Goal: Browse casually

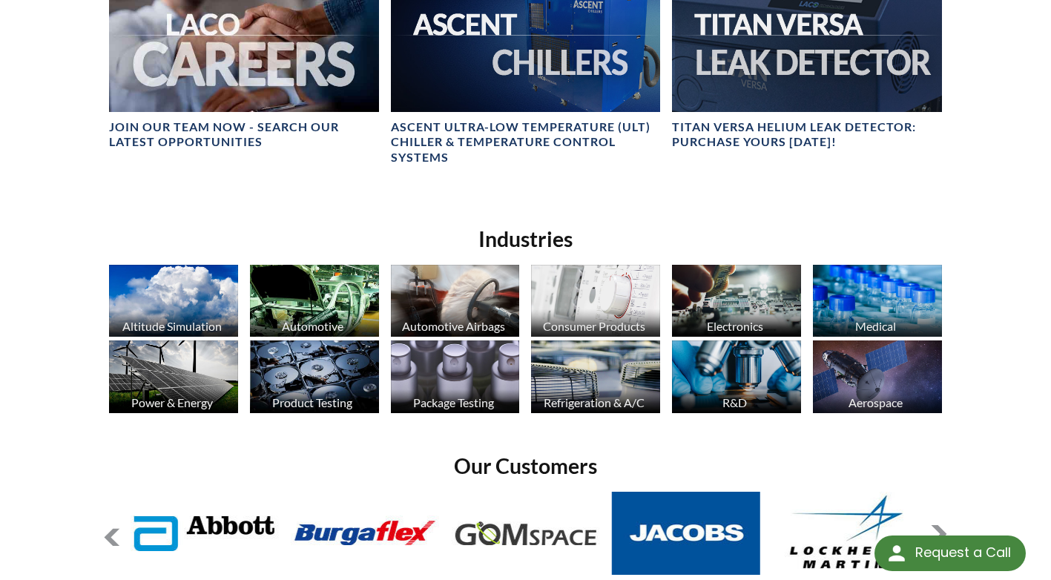
scroll to position [964, 0]
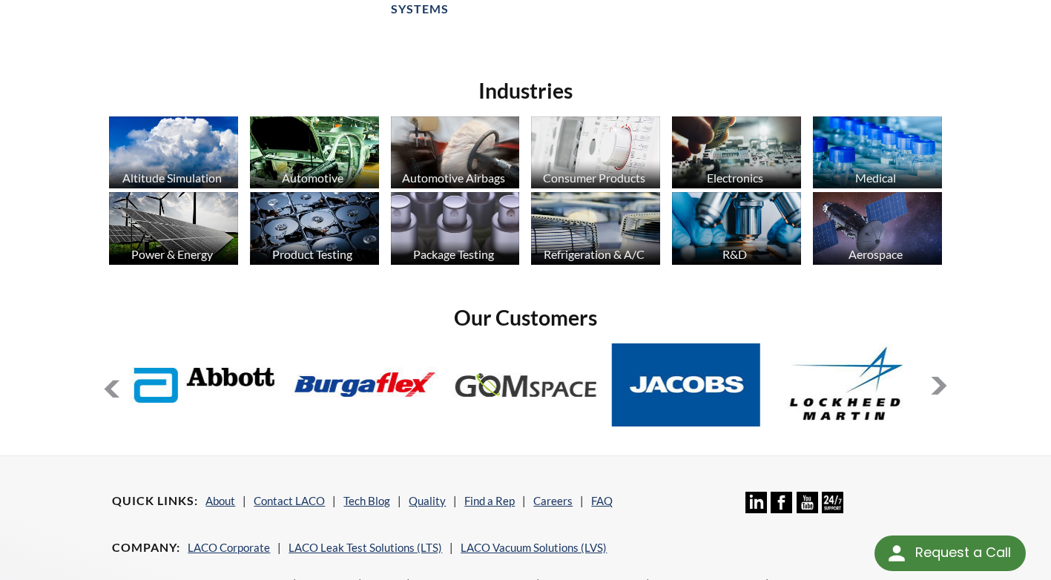
click at [935, 385] on button at bounding box center [939, 386] width 18 height 18
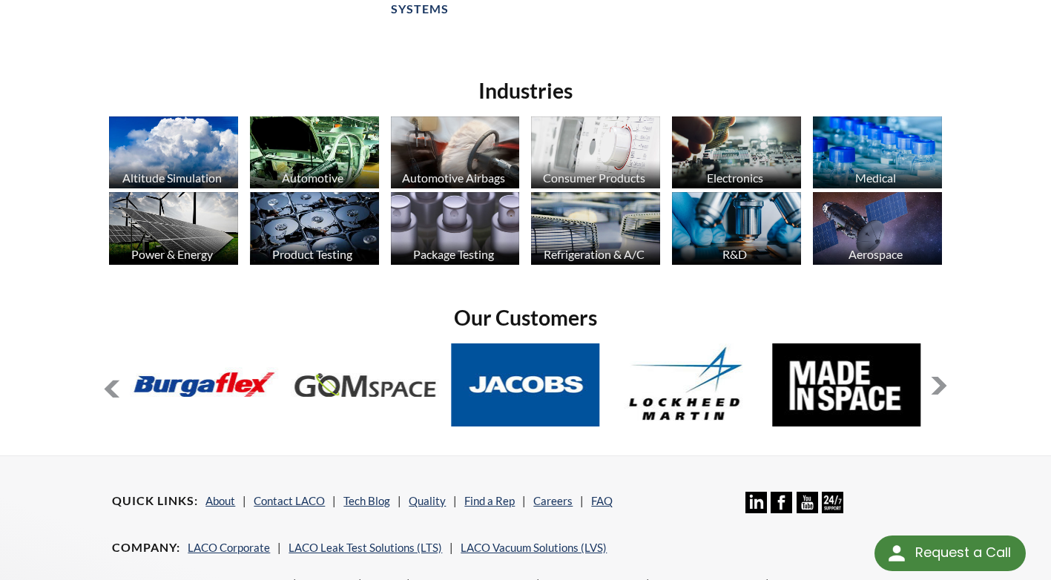
click at [935, 385] on button at bounding box center [939, 386] width 18 height 18
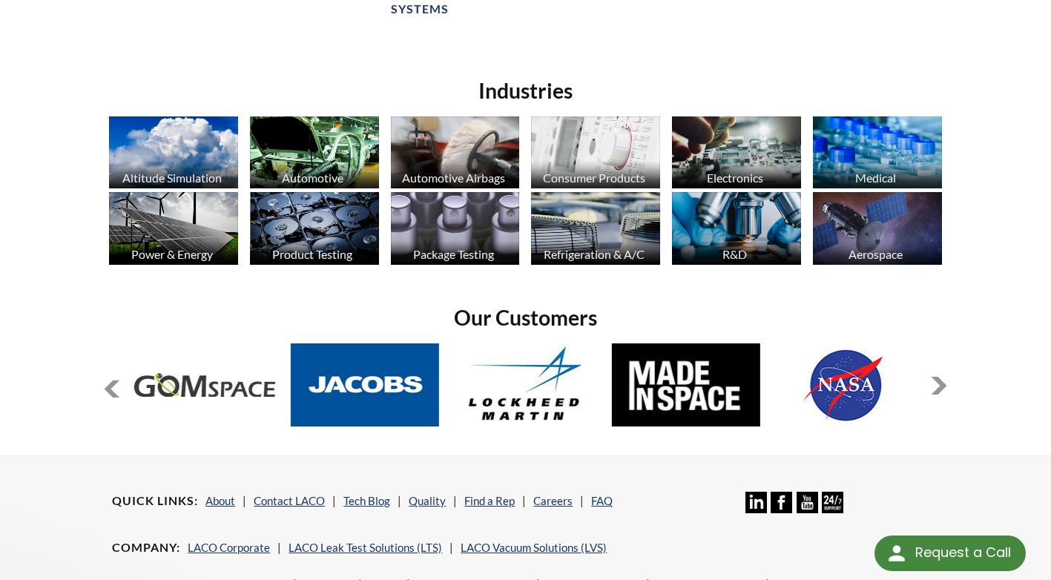
click at [935, 385] on button at bounding box center [939, 386] width 18 height 18
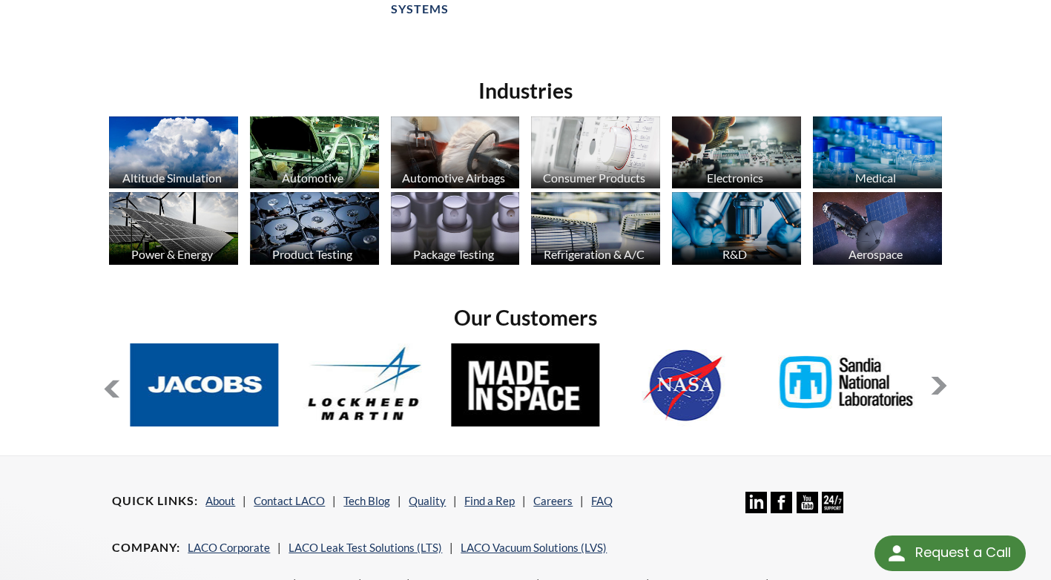
click at [935, 385] on button at bounding box center [939, 386] width 18 height 18
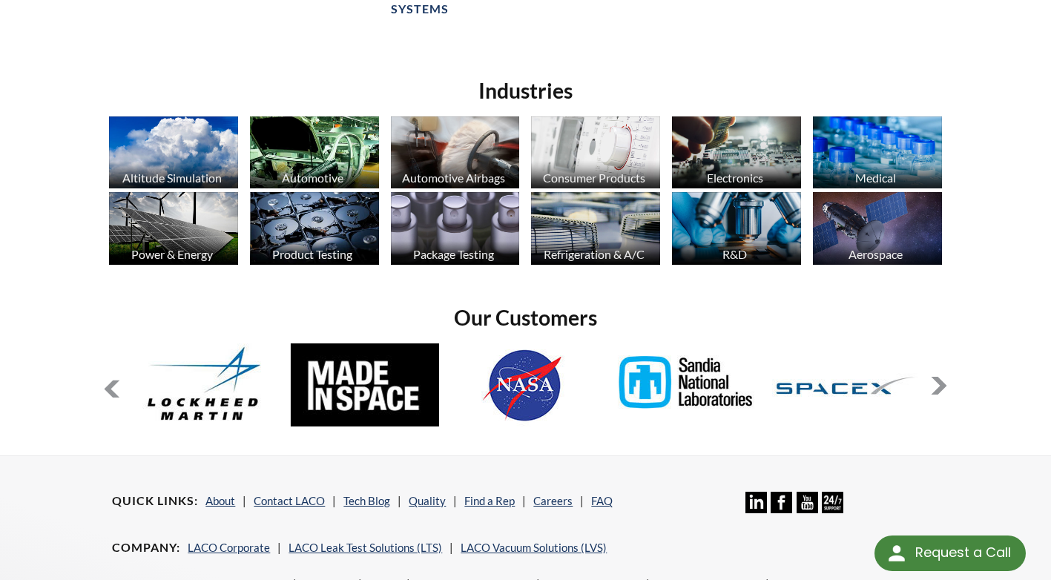
click at [935, 385] on button at bounding box center [939, 386] width 18 height 18
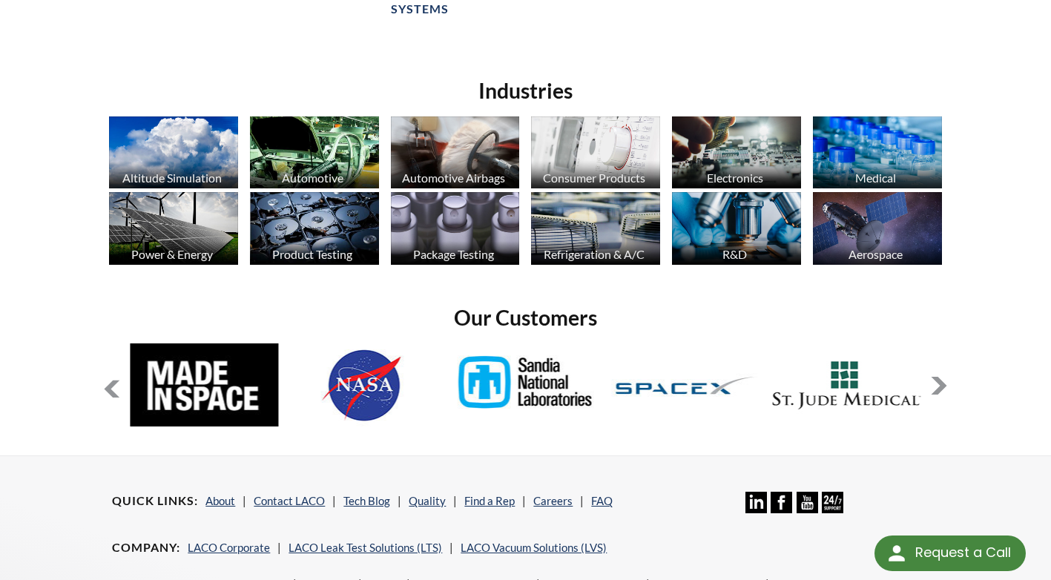
click at [935, 385] on button at bounding box center [939, 386] width 18 height 18
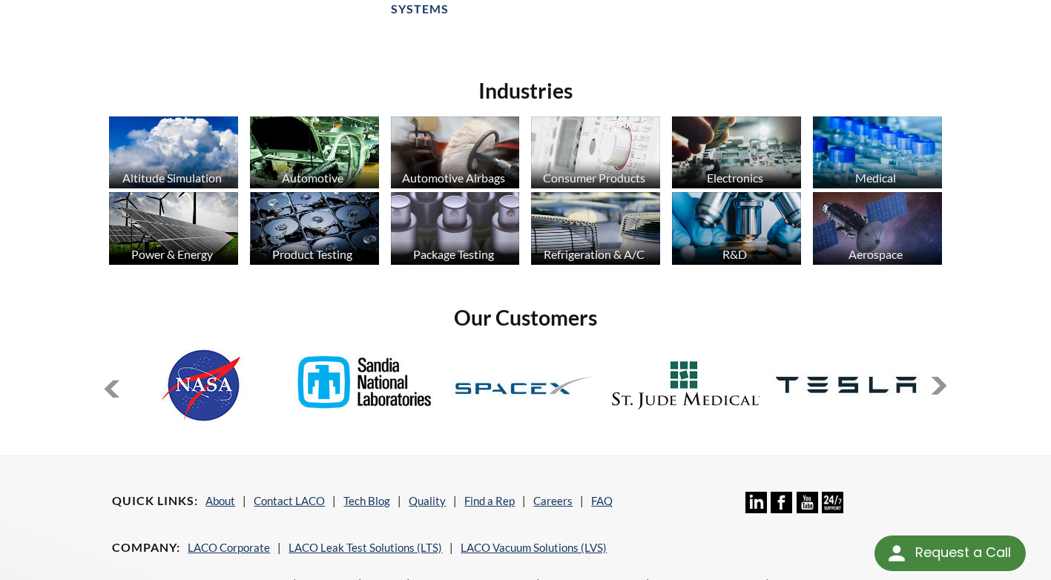
click at [935, 385] on button at bounding box center [939, 386] width 18 height 18
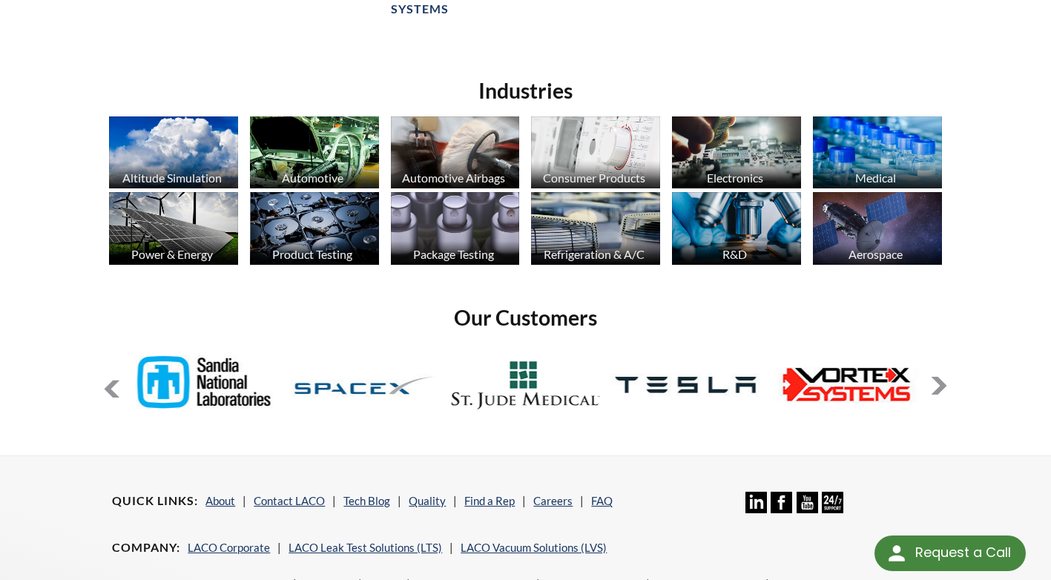
click at [935, 385] on button at bounding box center [939, 386] width 18 height 18
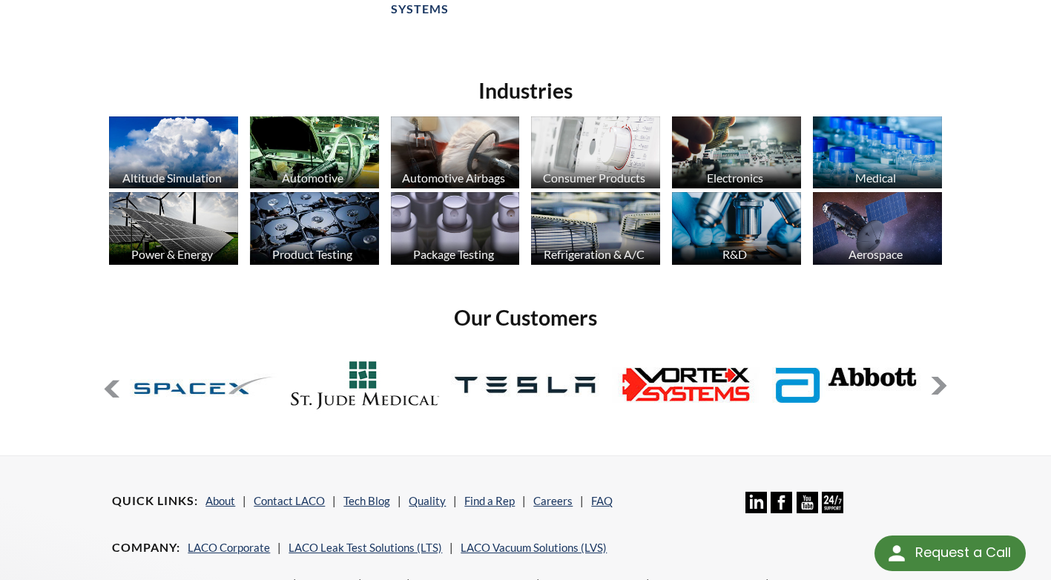
click at [934, 386] on button at bounding box center [939, 386] width 18 height 18
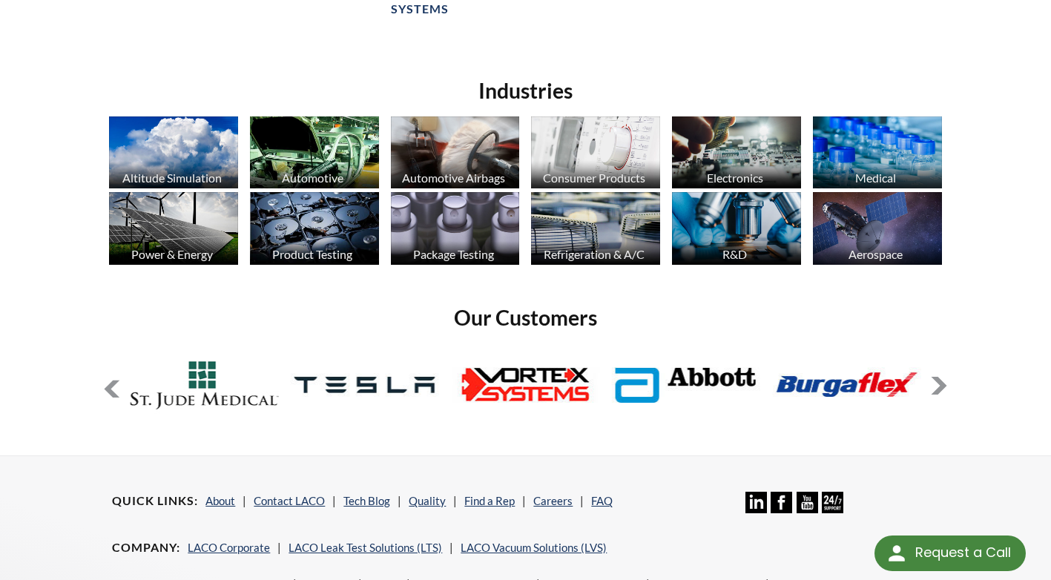
click at [934, 386] on button at bounding box center [939, 386] width 18 height 18
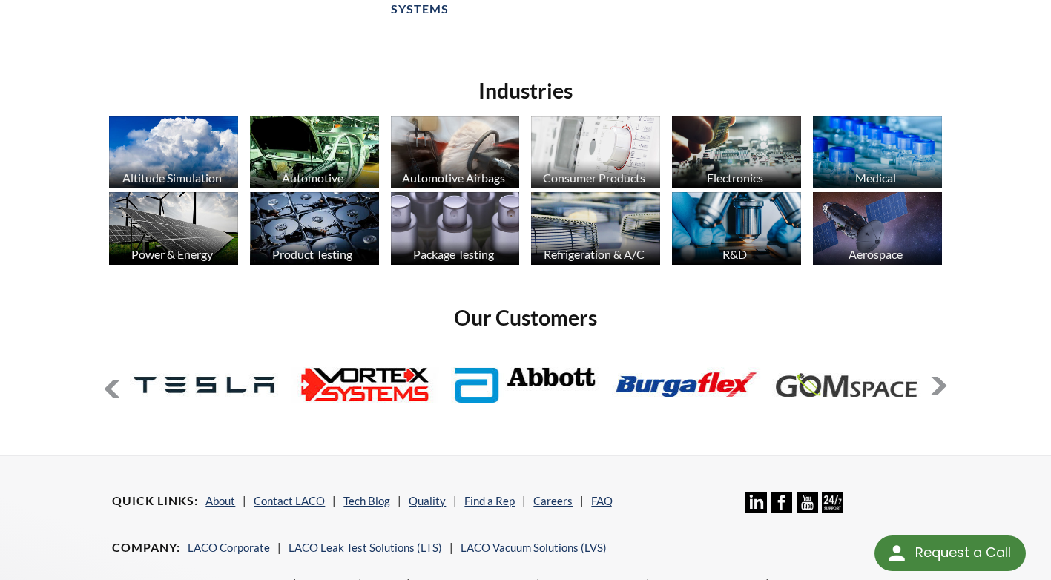
click at [934, 386] on button at bounding box center [939, 386] width 18 height 18
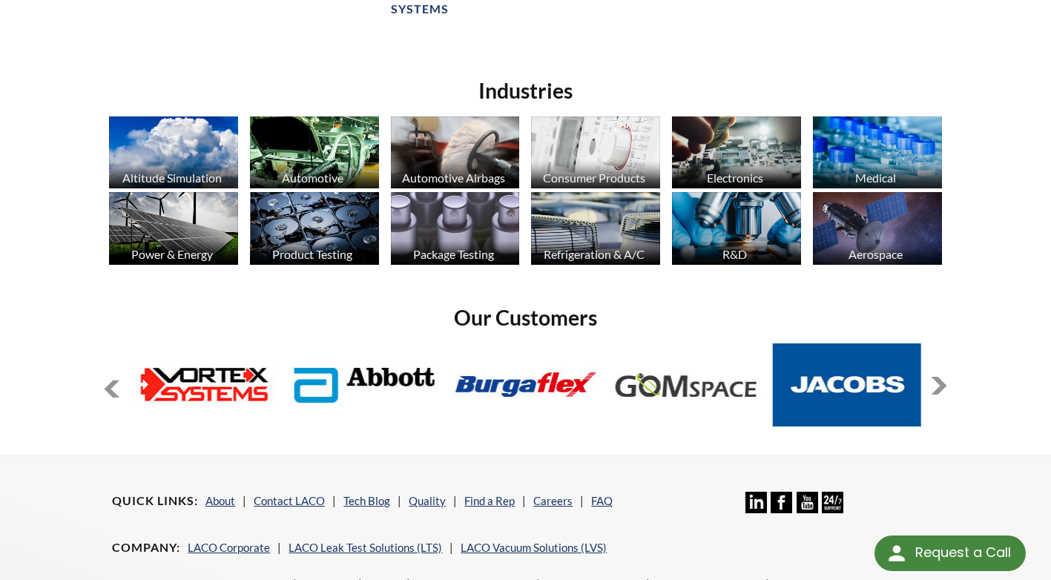
click at [934, 386] on button at bounding box center [939, 386] width 18 height 18
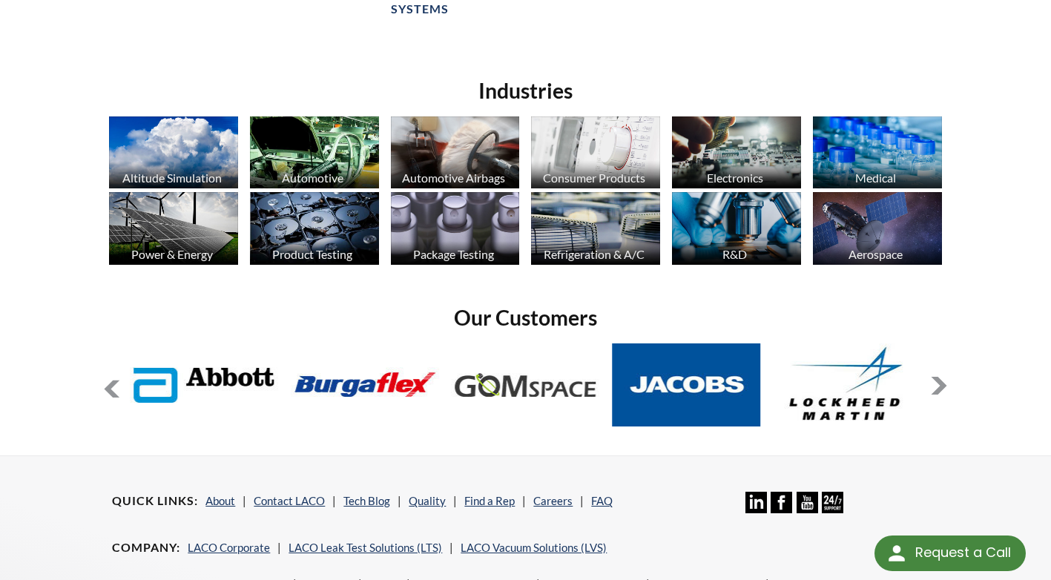
click at [934, 386] on button at bounding box center [939, 386] width 18 height 18
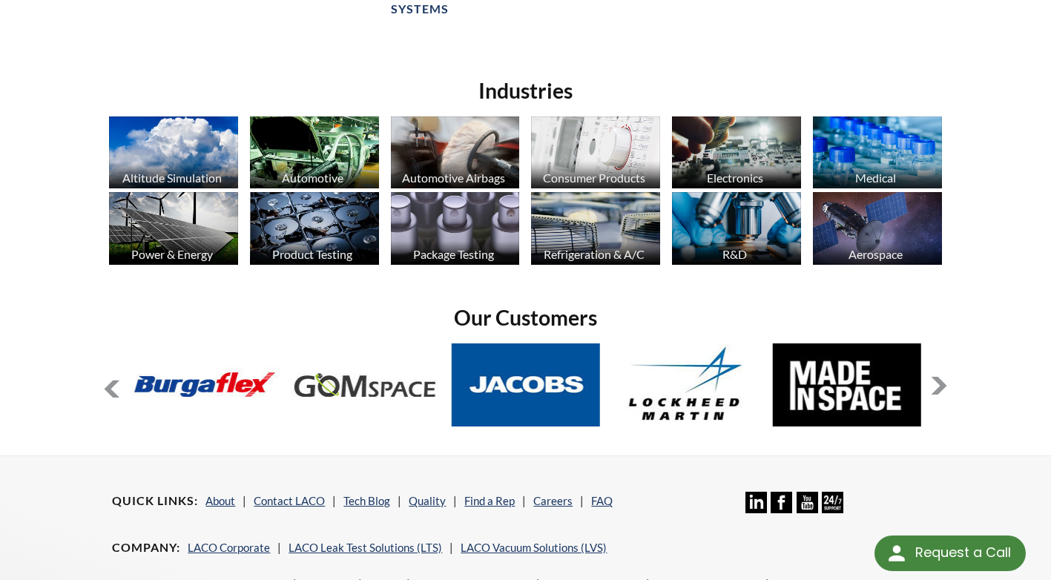
click at [934, 386] on button at bounding box center [939, 386] width 18 height 18
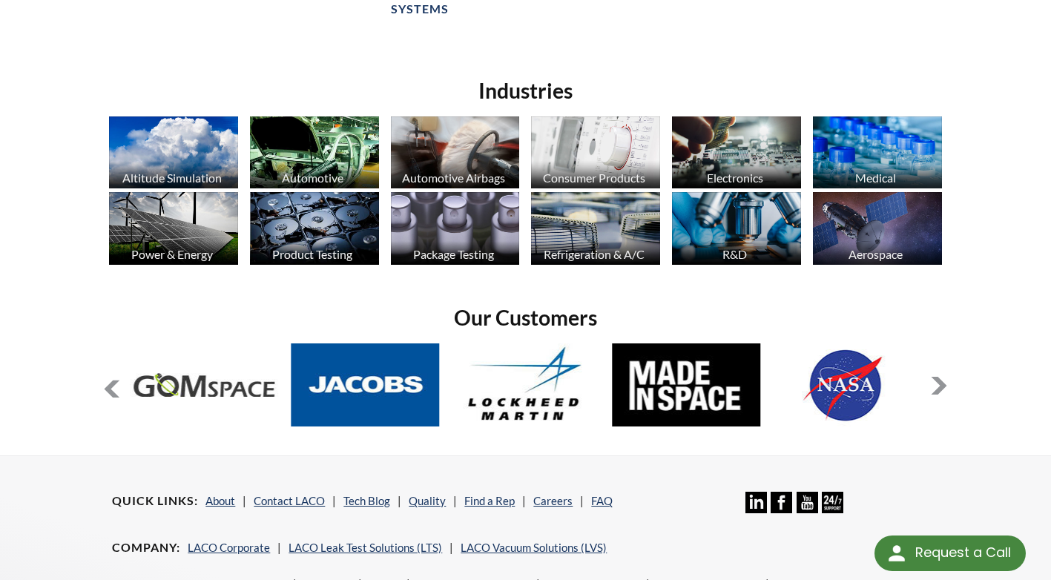
click at [934, 386] on button at bounding box center [939, 386] width 18 height 18
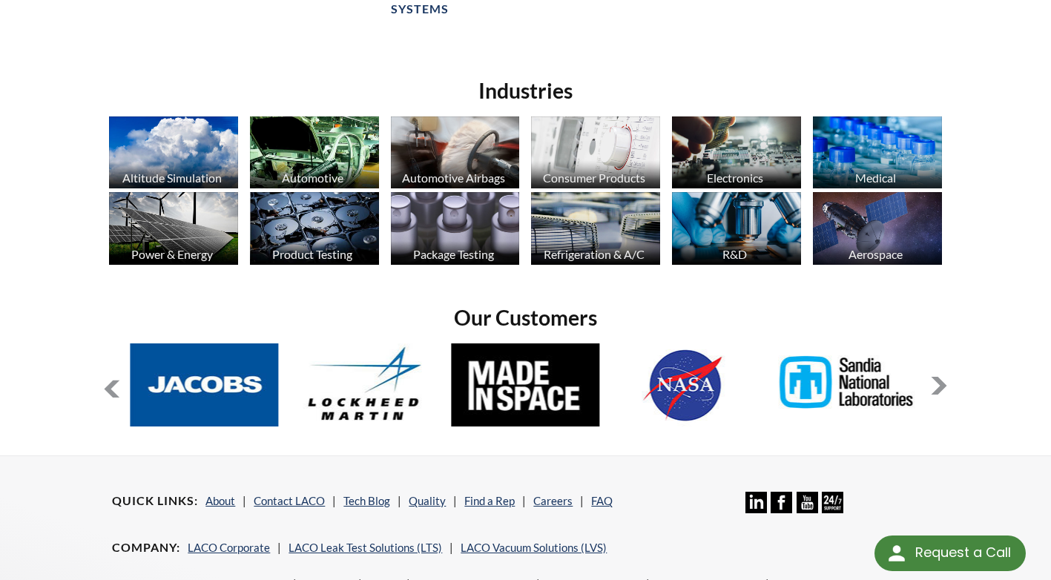
click at [934, 386] on button at bounding box center [939, 386] width 18 height 18
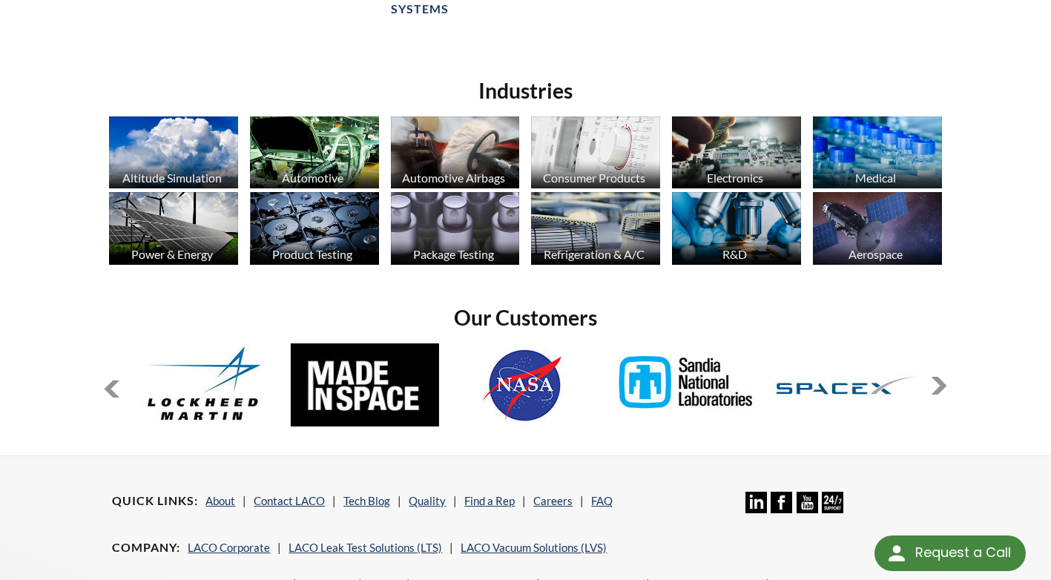
click at [934, 386] on button at bounding box center [939, 386] width 18 height 18
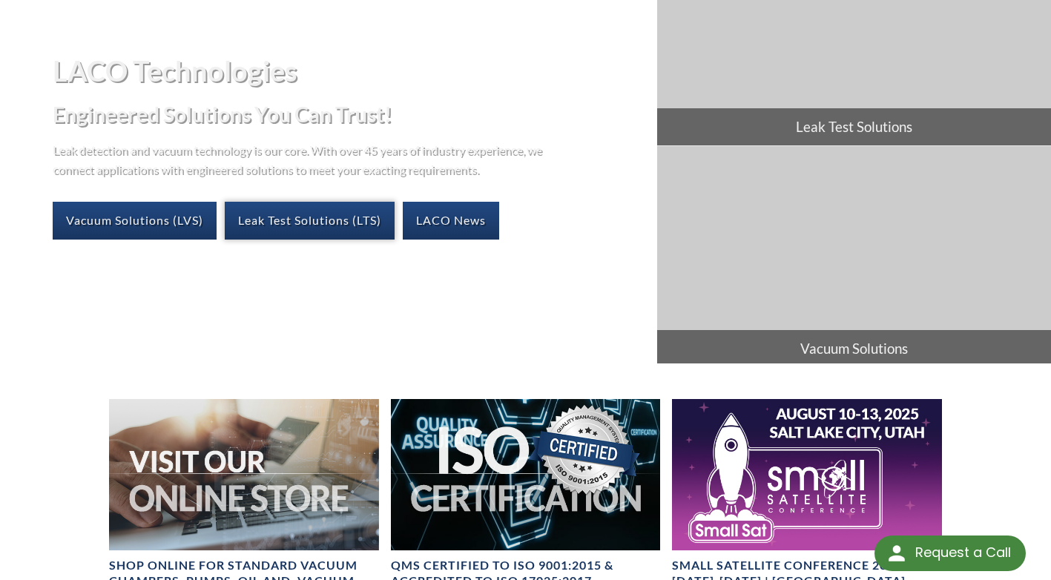
scroll to position [0, 0]
